Goal: Information Seeking & Learning: Learn about a topic

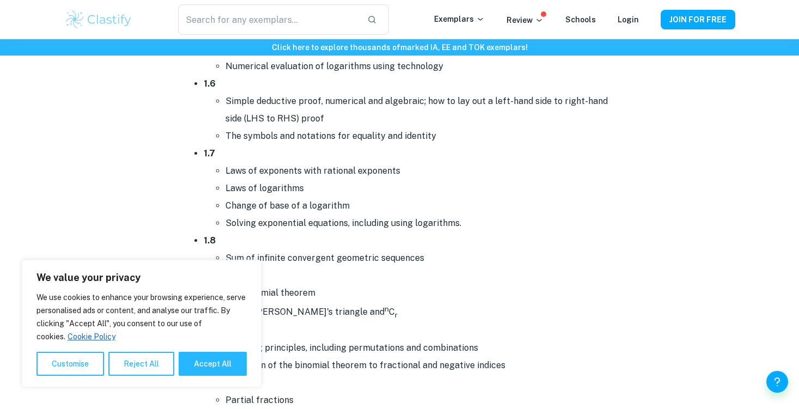
scroll to position [951, 0]
click at [232, 362] on button "Accept All" at bounding box center [213, 364] width 68 height 24
checkbox input "true"
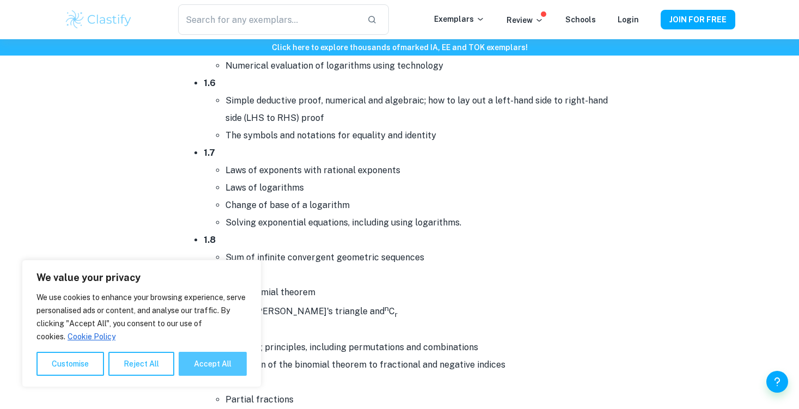
checkbox input "true"
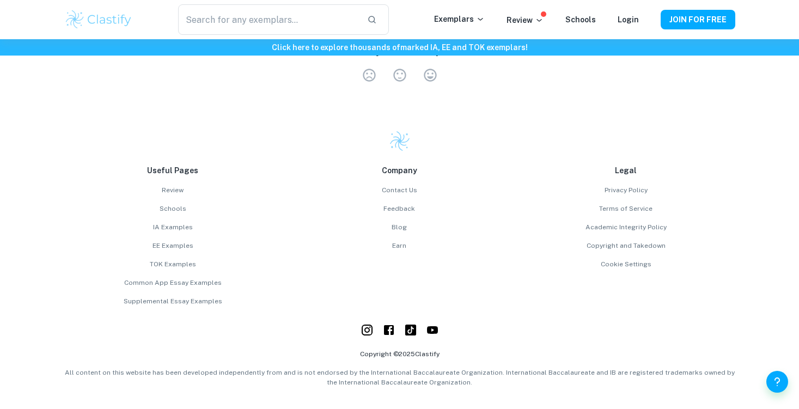
scroll to position [7664, 0]
drag, startPoint x: 338, startPoint y: 329, endPoint x: 445, endPoint y: 412, distance: 135.5
